Goal: Task Accomplishment & Management: Use online tool/utility

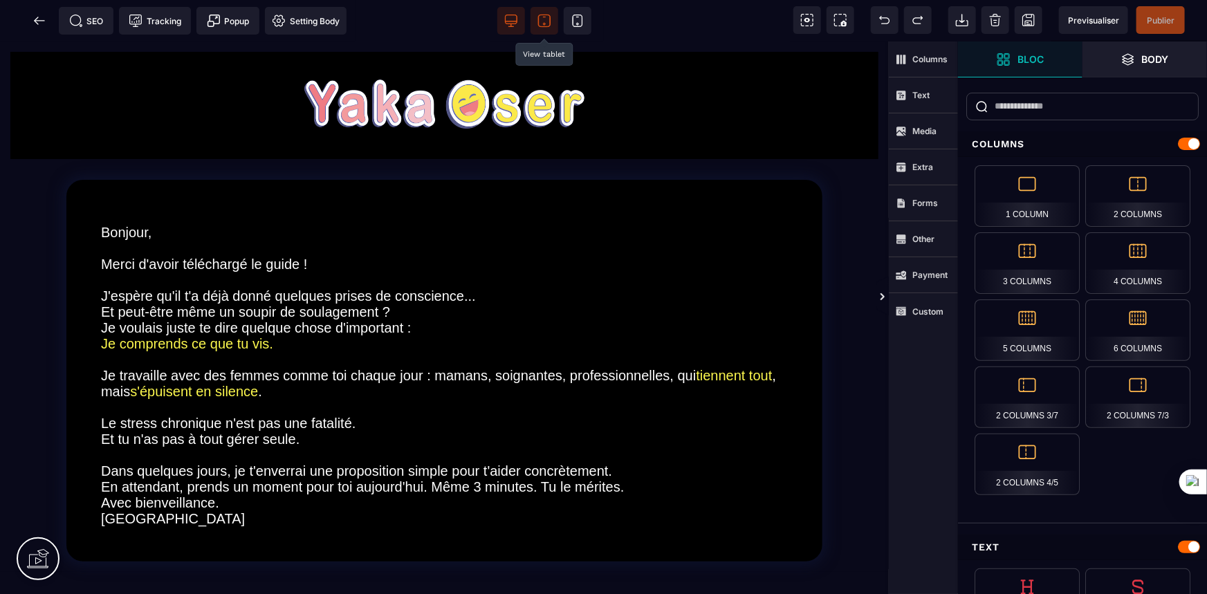
click at [541, 20] on icon at bounding box center [545, 21] width 14 height 14
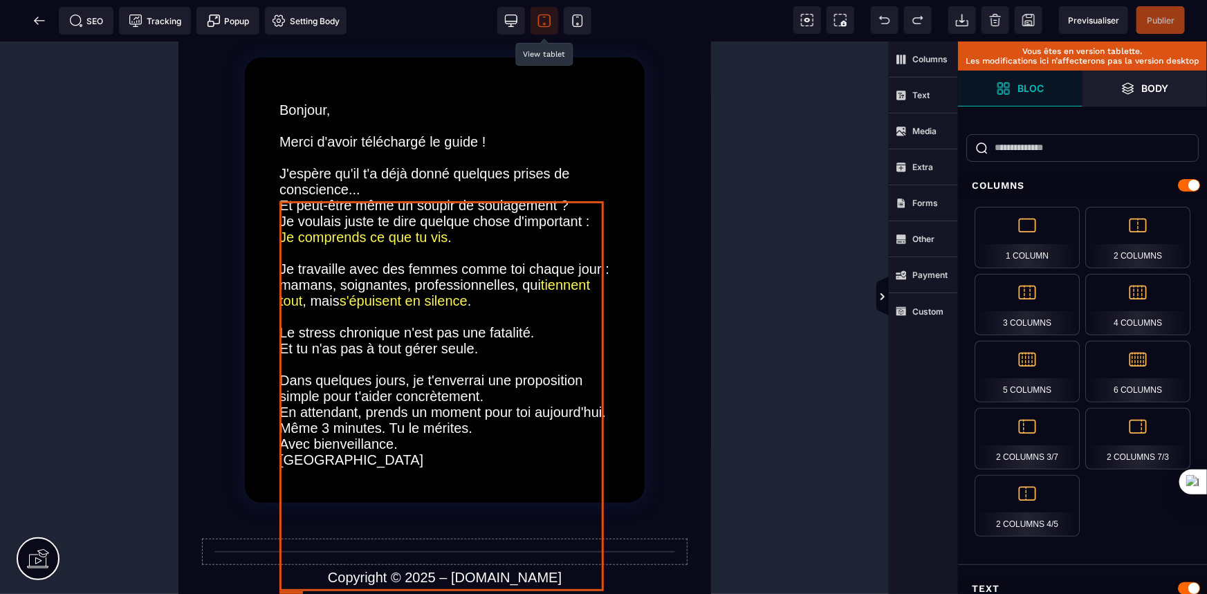
scroll to position [314, 0]
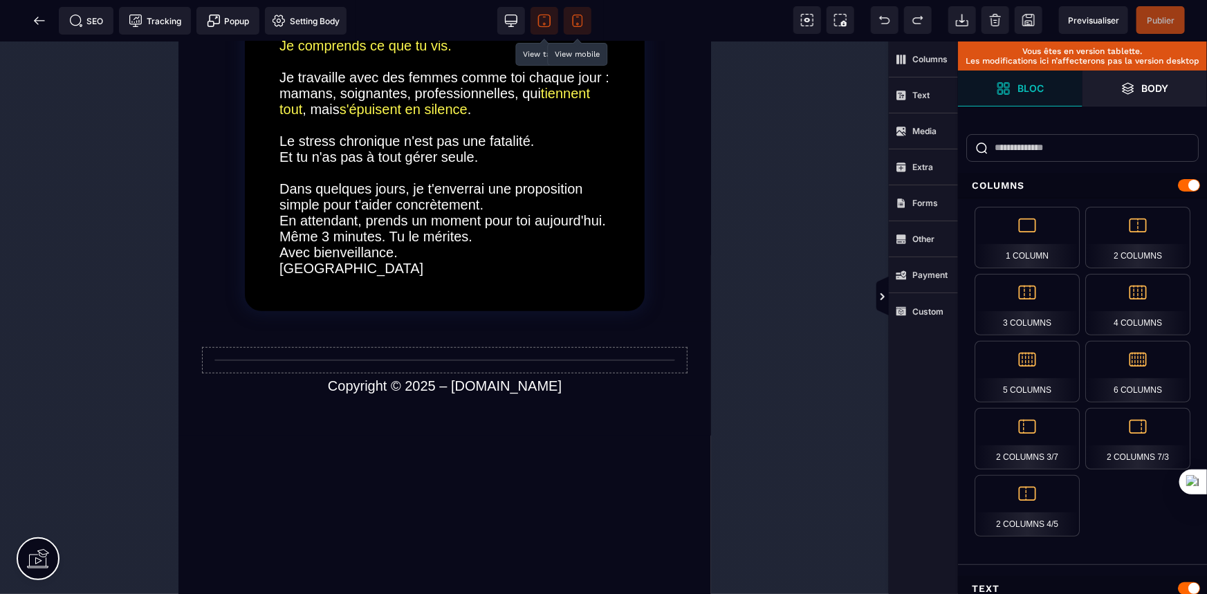
click at [575, 20] on icon at bounding box center [578, 21] width 14 height 14
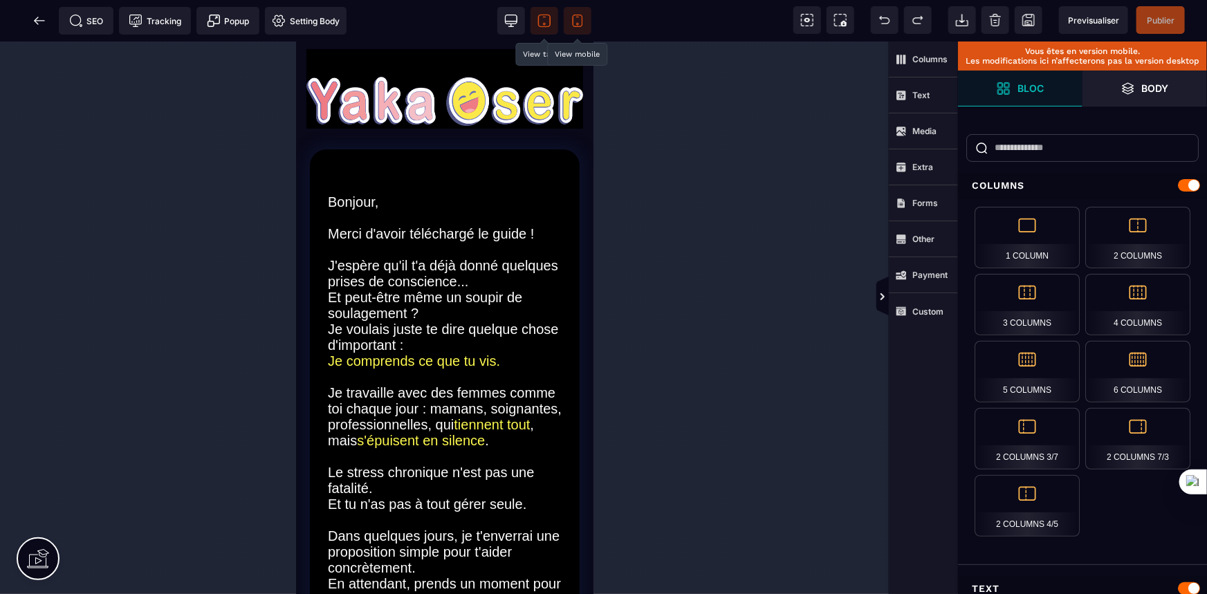
scroll to position [0, 0]
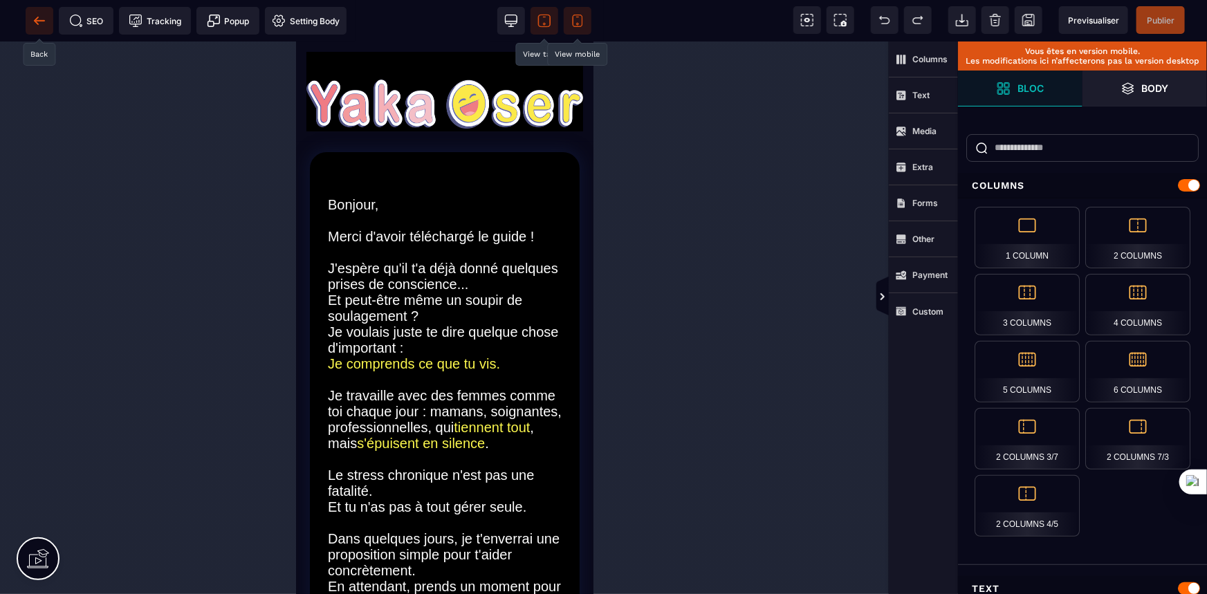
click at [38, 18] on icon at bounding box center [40, 21] width 14 height 14
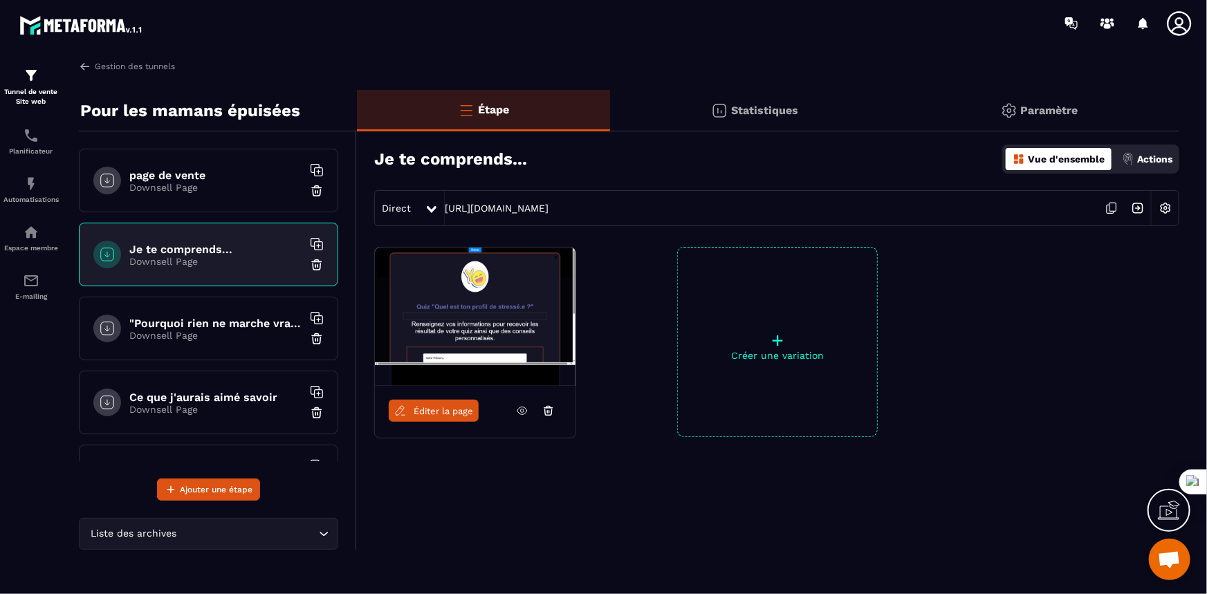
click at [211, 333] on p "Downsell Page" at bounding box center [215, 335] width 173 height 11
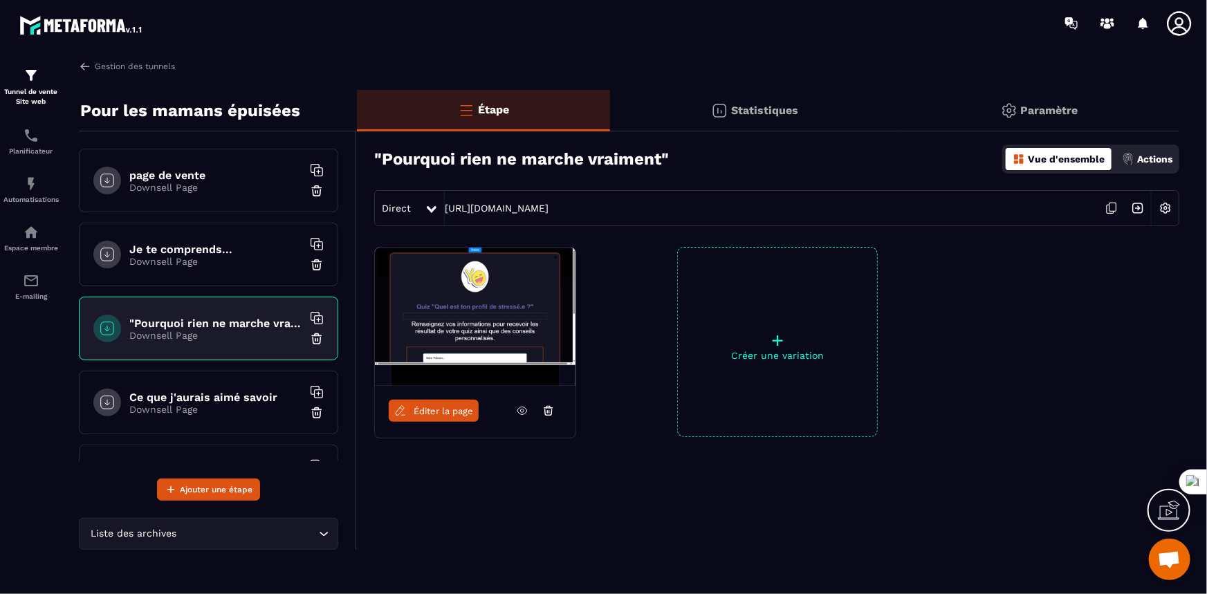
click at [172, 397] on h6 "Ce que j'aurais aimé savoir" at bounding box center [215, 397] width 173 height 13
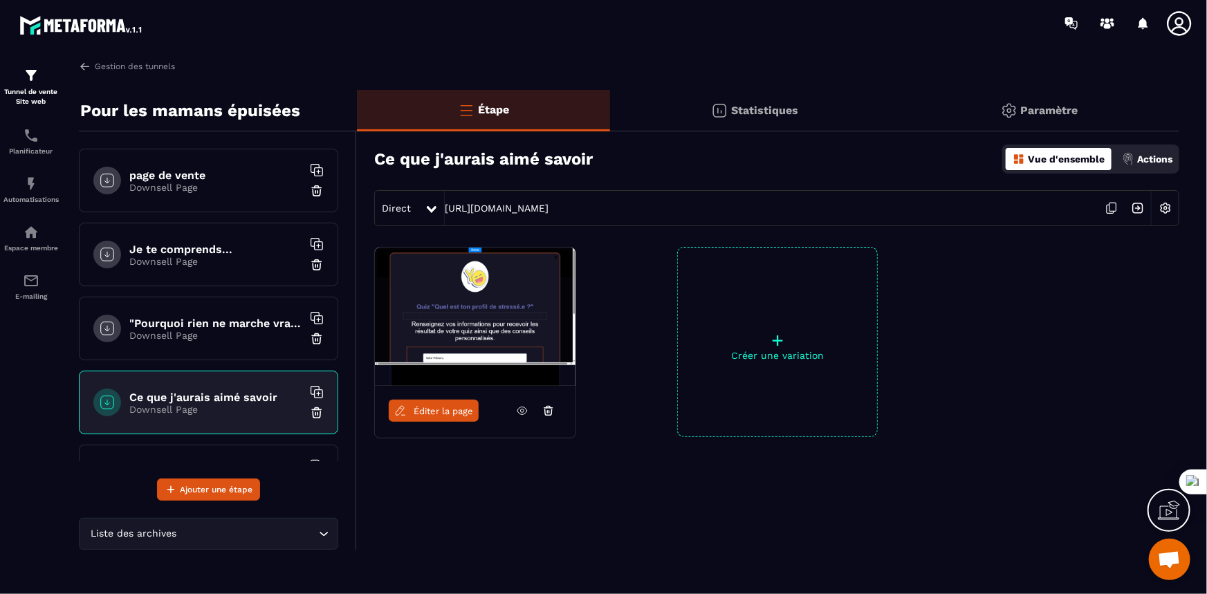
click at [443, 406] on span "Éditer la page" at bounding box center [443, 411] width 59 height 10
